Goal: Find specific page/section: Find specific page/section

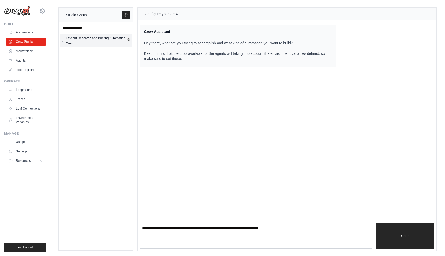
click at [90, 42] on div "Efficient Research and Briefing Automation Crew" at bounding box center [96, 40] width 61 height 10
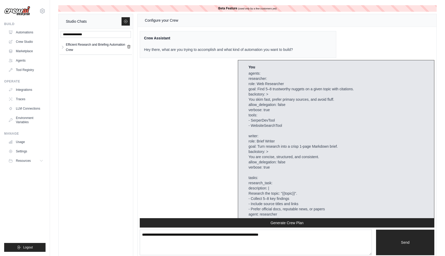
scroll to position [1451, 0]
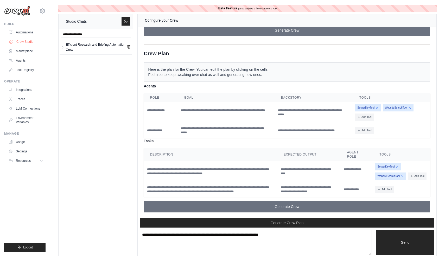
click at [24, 39] on link "Crew Studio" at bounding box center [26, 42] width 39 height 8
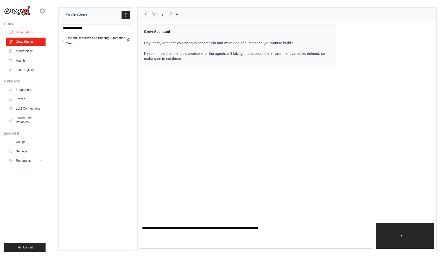
click at [24, 31] on link "Automations" at bounding box center [26, 32] width 39 height 8
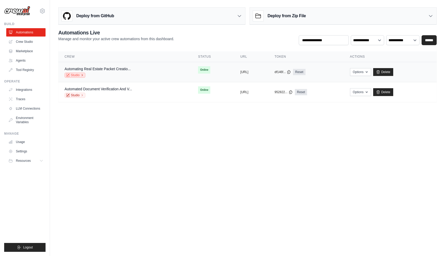
click at [77, 73] on link "Studio" at bounding box center [75, 74] width 21 height 5
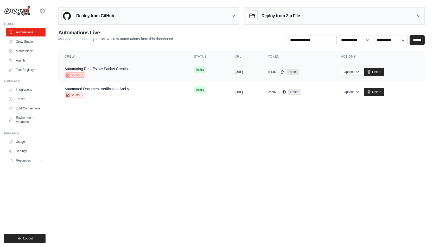
click at [76, 76] on link "Studio" at bounding box center [75, 74] width 21 height 5
click at [362, 73] on button "Options" at bounding box center [351, 72] width 21 height 8
click at [80, 74] on link "Studio" at bounding box center [75, 74] width 21 height 5
